Goal: Task Accomplishment & Management: Complete application form

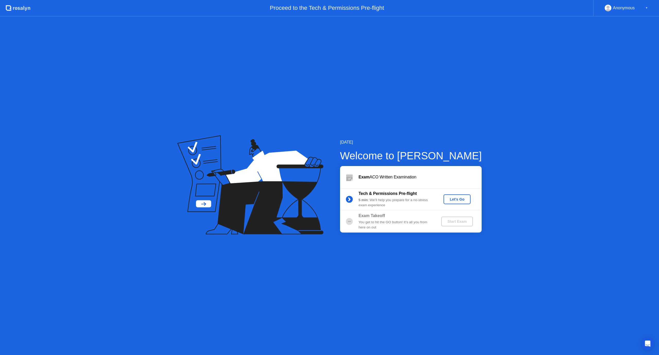
click at [457, 199] on div "Let's Go" at bounding box center [457, 199] width 23 height 4
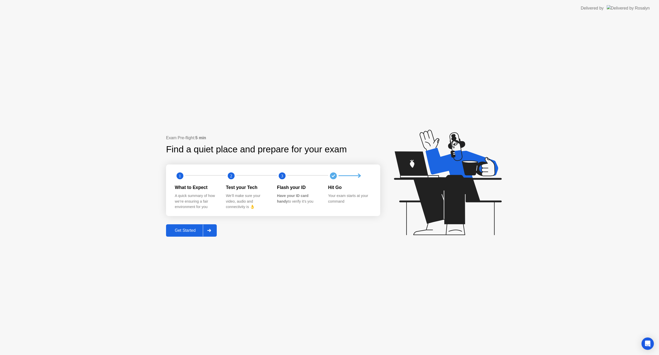
click at [190, 231] on div "Get Started" at bounding box center [185, 230] width 35 height 5
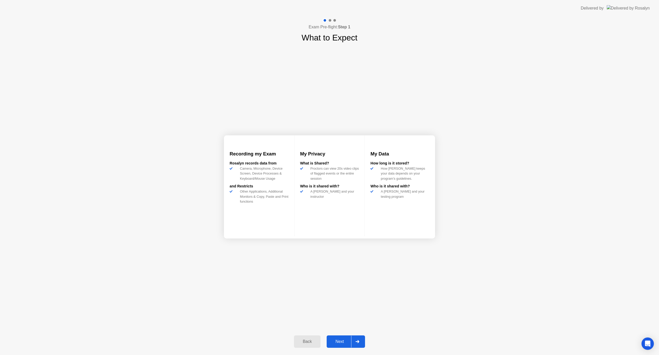
click at [340, 339] on div "Next" at bounding box center [339, 341] width 23 height 5
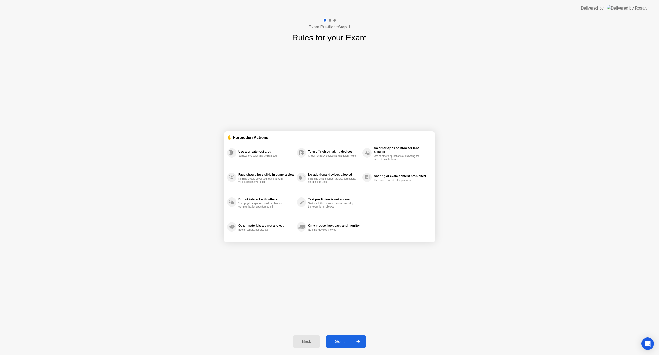
click at [343, 342] on div "Got it" at bounding box center [340, 341] width 24 height 5
select select "**********"
select select "*******"
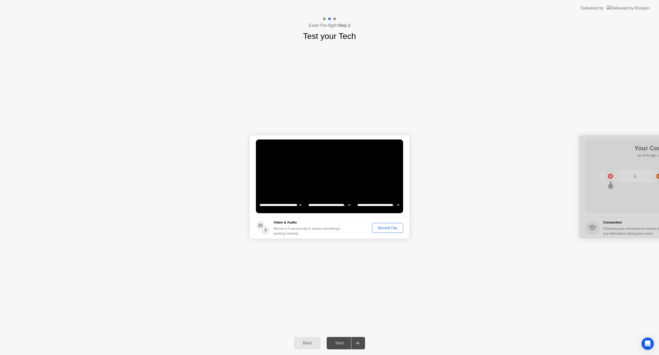
click at [380, 228] on div "Record Clip" at bounding box center [388, 228] width 28 height 4
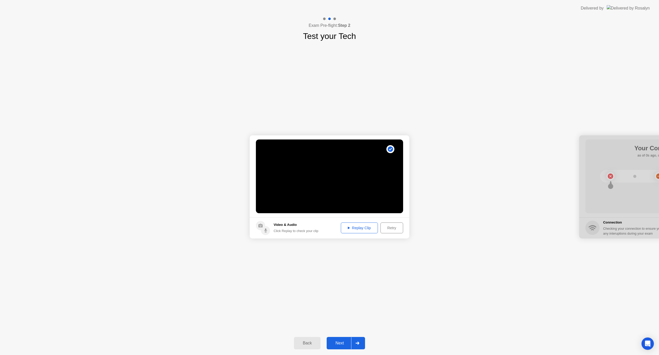
click at [361, 230] on div "Replay Clip" at bounding box center [359, 228] width 33 height 4
click at [390, 229] on div "Retry" at bounding box center [391, 228] width 19 height 4
click at [391, 229] on div "Record Clip" at bounding box center [388, 228] width 28 height 4
drag, startPoint x: 360, startPoint y: 230, endPoint x: 363, endPoint y: 230, distance: 3.1
click at [360, 230] on div "Replay Clip" at bounding box center [359, 228] width 33 height 4
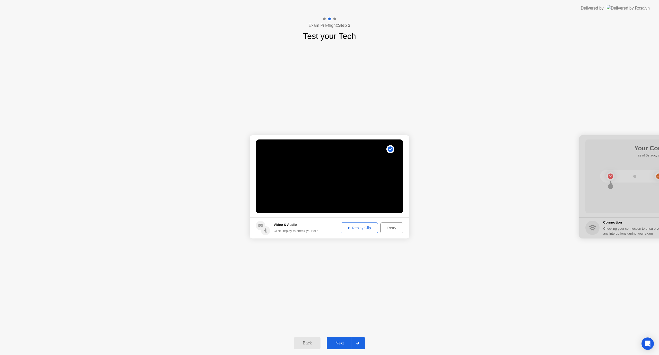
click at [339, 341] on div "Next" at bounding box center [339, 342] width 23 height 5
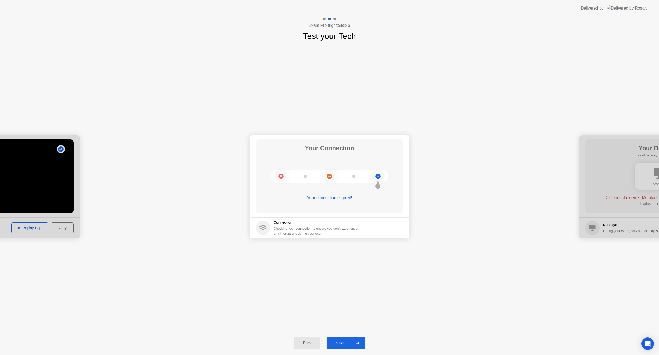
click at [336, 345] on div "Next" at bounding box center [339, 342] width 23 height 5
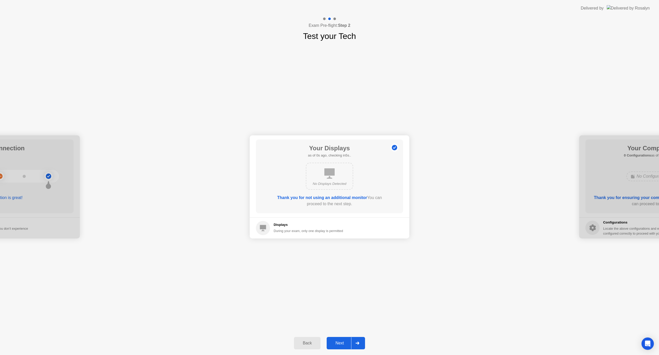
click at [341, 347] on button "Next" at bounding box center [346, 343] width 38 height 12
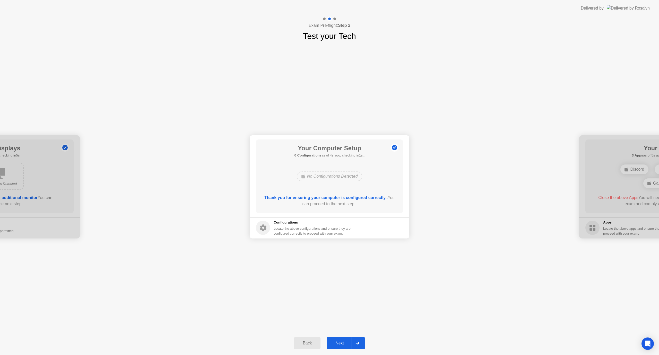
click at [340, 346] on button "Next" at bounding box center [346, 343] width 38 height 12
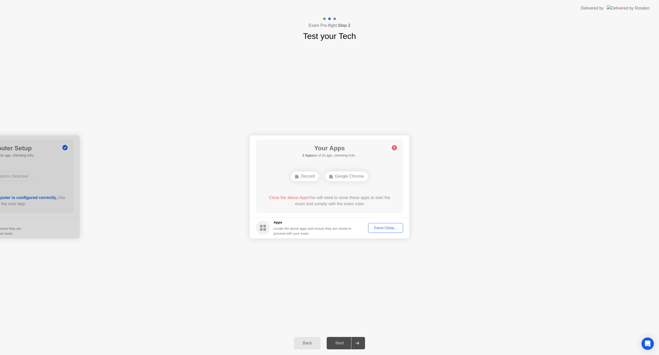
click at [387, 228] on div "Force Close..." at bounding box center [385, 228] width 31 height 4
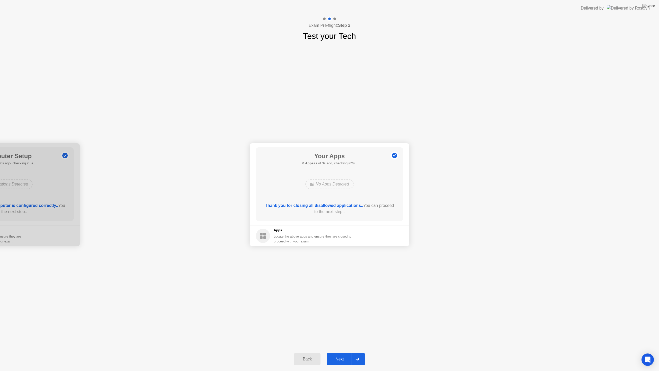
click at [343, 354] on div "Next" at bounding box center [339, 359] width 23 height 5
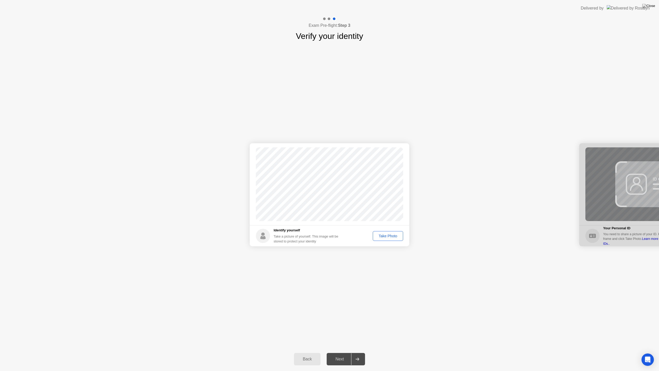
click at [387, 235] on div "Take Photo" at bounding box center [388, 236] width 27 height 4
click at [340, 354] on div "Next" at bounding box center [339, 359] width 23 height 5
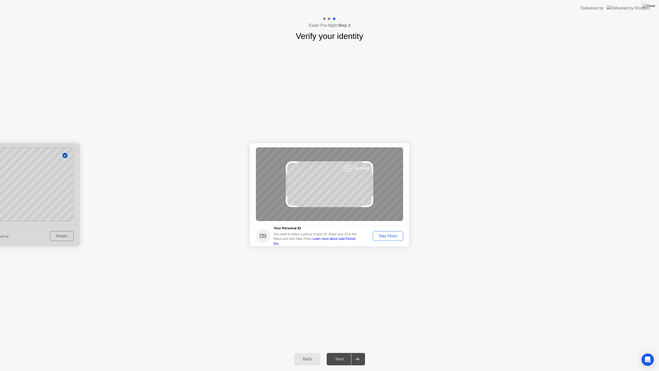
click at [387, 236] on div "Take Photo" at bounding box center [388, 236] width 27 height 4
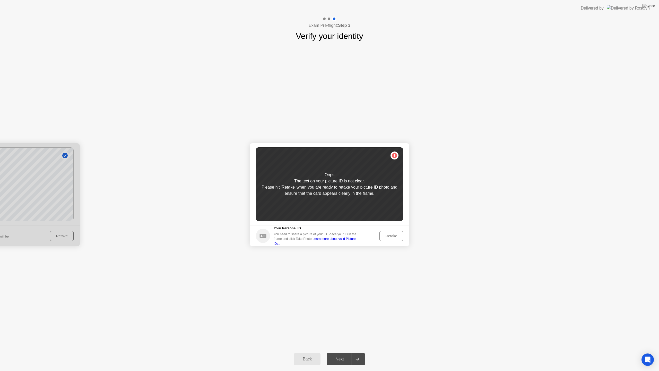
click at [391, 237] on div "Retake" at bounding box center [391, 236] width 20 height 4
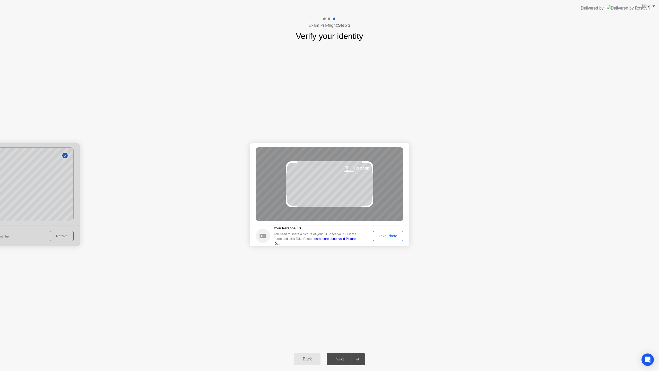
click at [396, 230] on footer "Your Personal ID You need to share a picture of your ID. Place your ID in the f…" at bounding box center [330, 235] width 160 height 21
click at [390, 236] on div "Take Photo" at bounding box center [388, 236] width 27 height 4
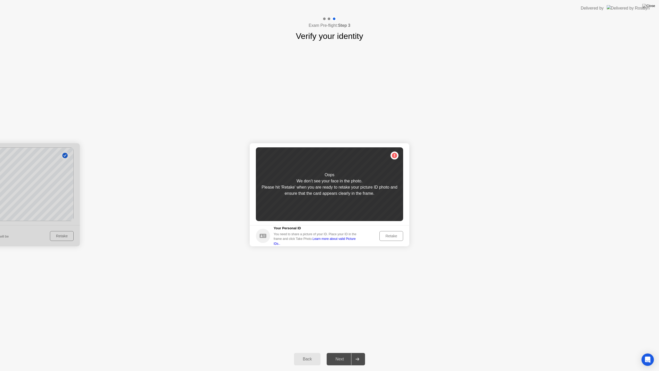
click at [395, 237] on div "Retake" at bounding box center [391, 236] width 20 height 4
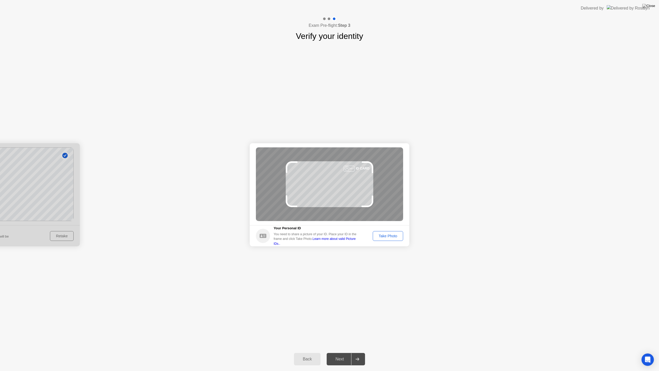
click at [391, 237] on div "Take Photo" at bounding box center [388, 236] width 27 height 4
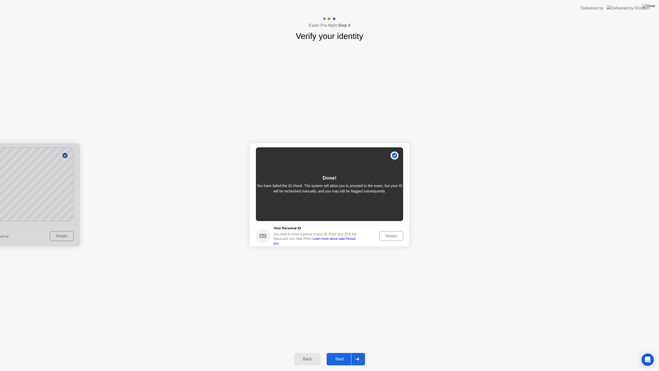
click at [393, 235] on div "Retake" at bounding box center [391, 236] width 20 height 4
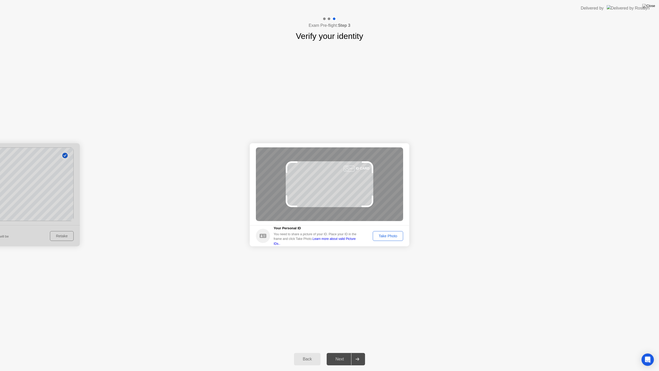
click at [392, 235] on div "Take Photo" at bounding box center [388, 236] width 27 height 4
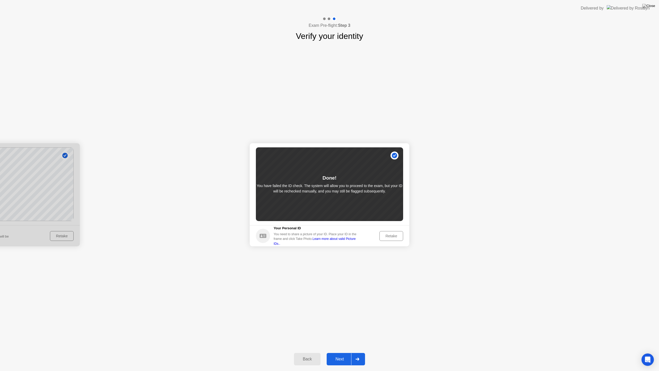
click at [392, 237] on div "Retake" at bounding box center [391, 236] width 20 height 4
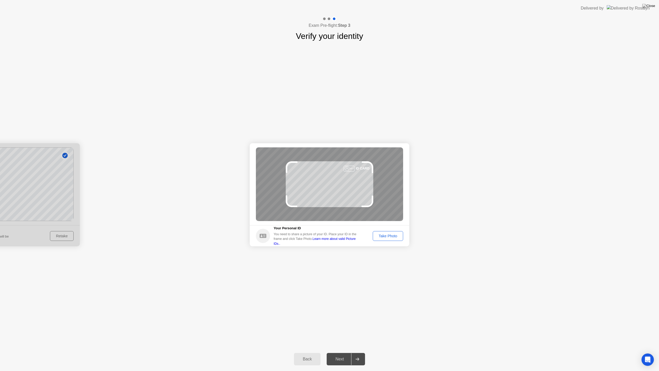
click at [386, 235] on div "Take Photo" at bounding box center [388, 236] width 27 height 4
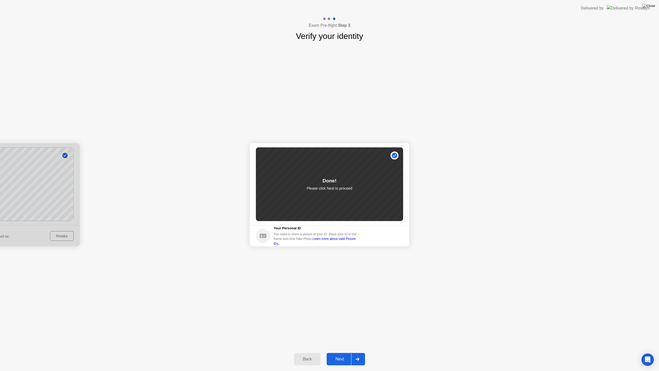
click at [343, 354] on div "Next" at bounding box center [339, 359] width 23 height 5
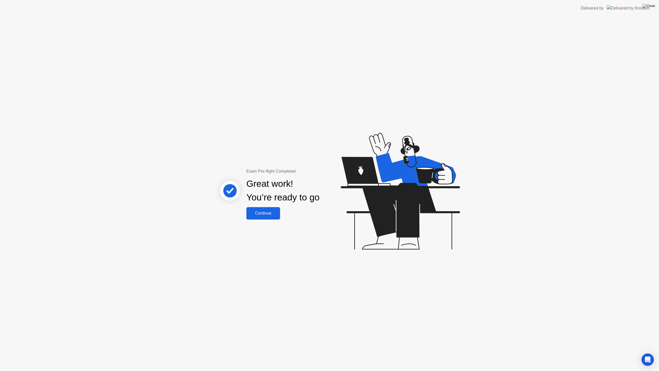
click at [266, 215] on div "Continue" at bounding box center [263, 213] width 31 height 5
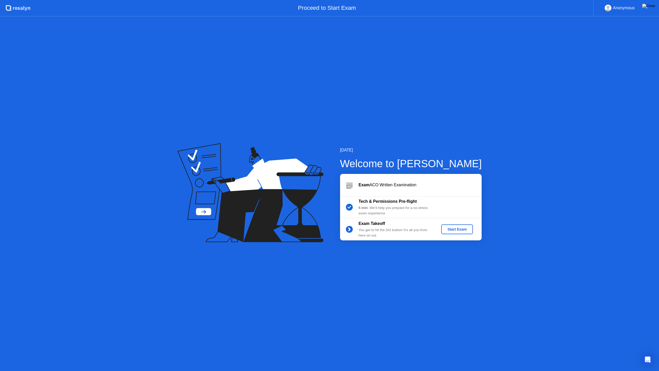
click at [448, 230] on div "Start Exam" at bounding box center [457, 229] width 28 height 4
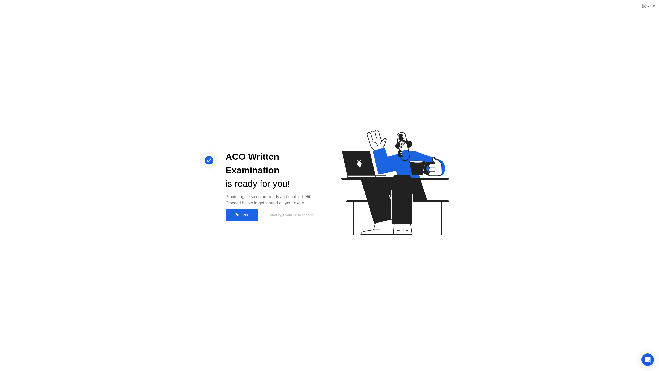
click at [243, 219] on button "Proceed" at bounding box center [242, 215] width 33 height 12
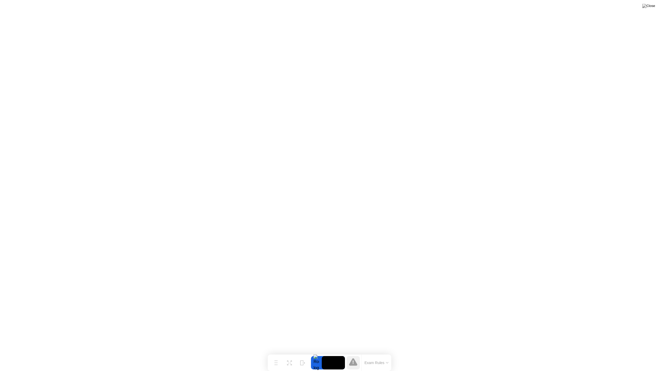
click at [376, 354] on button "Exam Rules" at bounding box center [376, 362] width 27 height 5
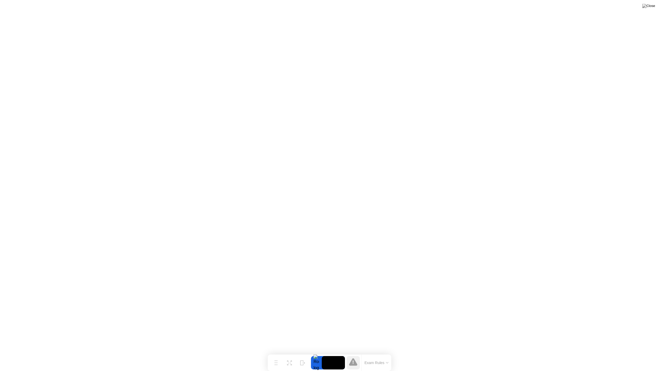
click at [373, 354] on div "Exam Rules" at bounding box center [376, 362] width 30 height 16
click at [378, 354] on button "Exam Rules" at bounding box center [376, 362] width 27 height 5
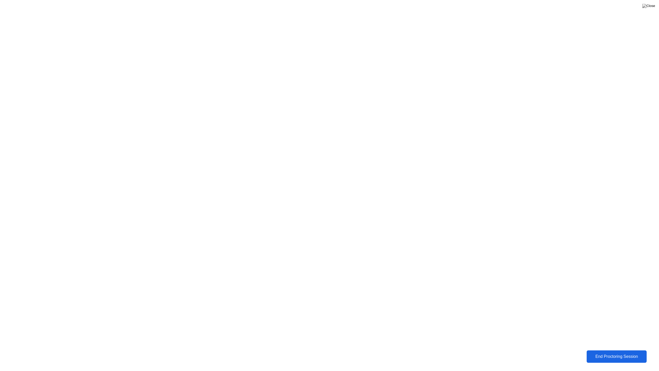
click at [619, 354] on div "End Proctoring Session" at bounding box center [616, 356] width 57 height 5
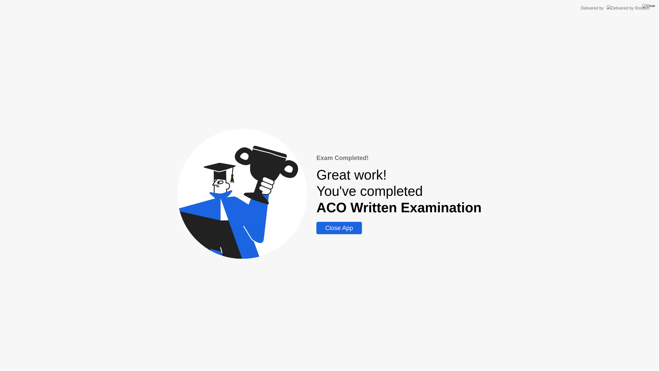
click at [348, 229] on div "Close App" at bounding box center [339, 227] width 42 height 7
